Goal: Task Accomplishment & Management: Manage account settings

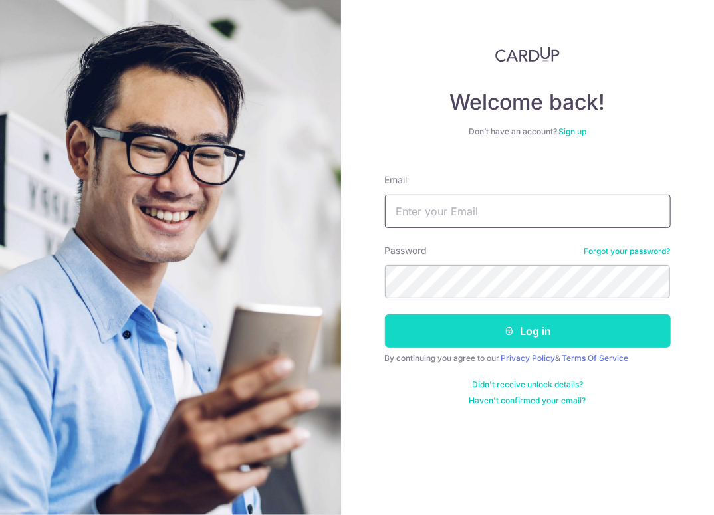
type input "[PERSON_NAME][EMAIL_ADDRESS][DOMAIN_NAME]"
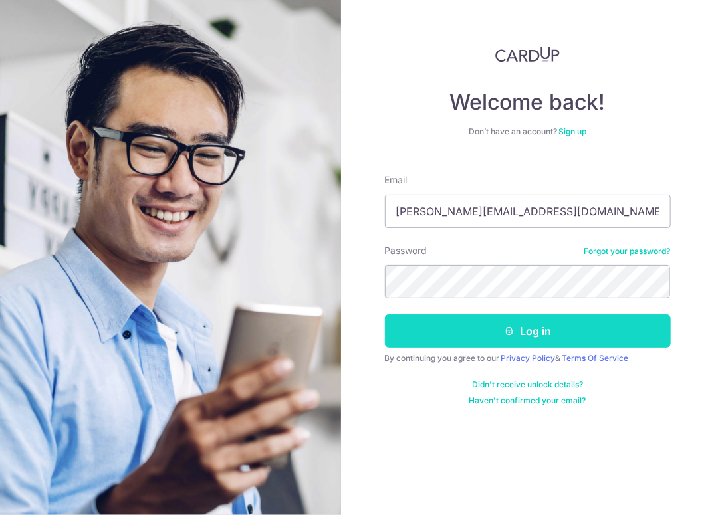
click at [447, 329] on button "Log in" at bounding box center [528, 331] width 286 height 33
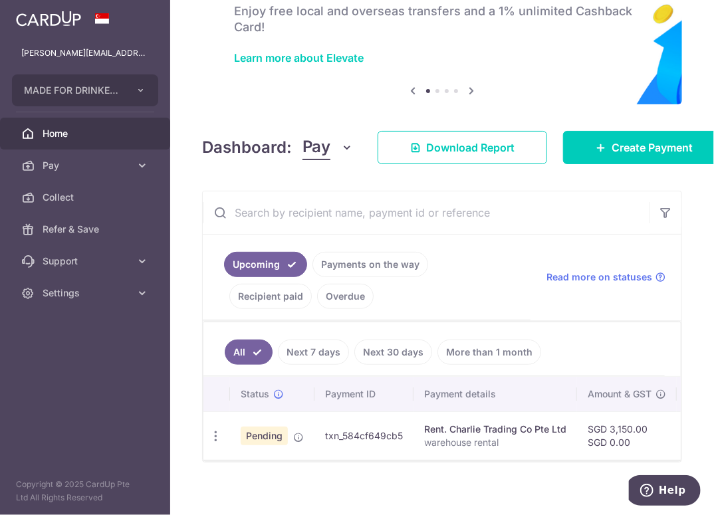
scroll to position [93, 0]
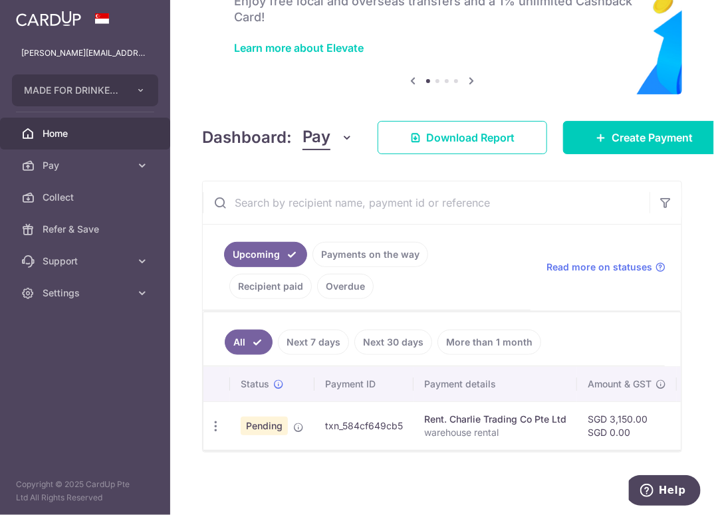
click at [581, 495] on div "× Pause Schedule Pause all future payments in this series Pause just this one p…" at bounding box center [442, 257] width 544 height 515
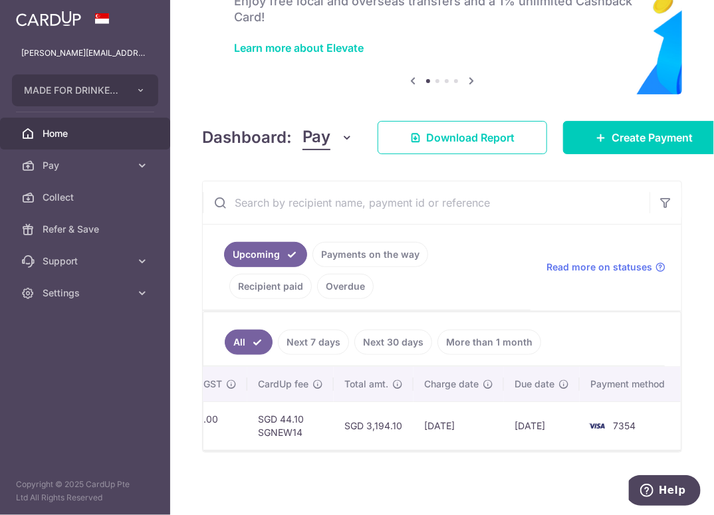
scroll to position [0, 0]
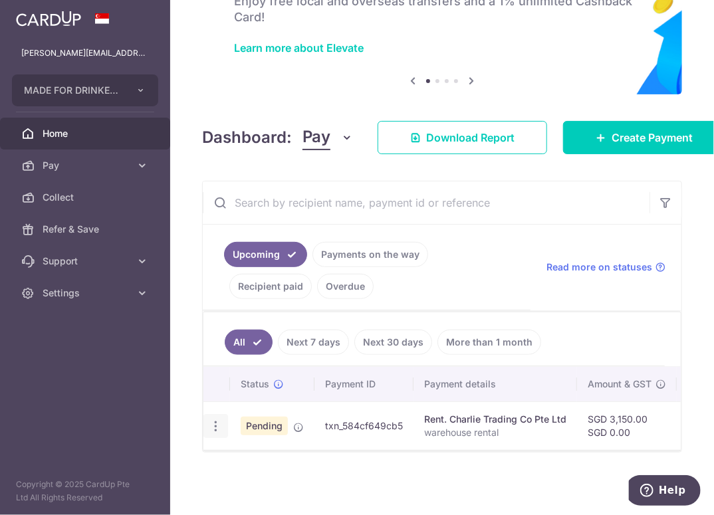
click at [216, 424] on icon "button" at bounding box center [216, 427] width 14 height 14
